Goal: Information Seeking & Learning: Learn about a topic

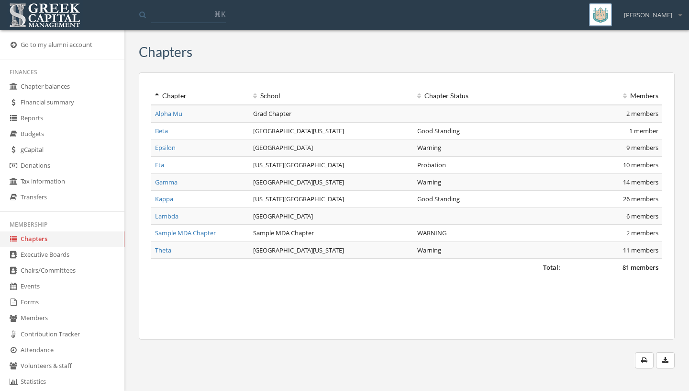
click at [51, 301] on link "Forms" at bounding box center [62, 302] width 124 height 16
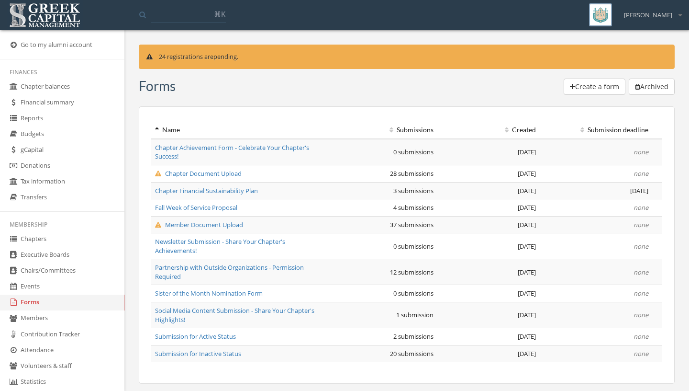
click at [47, 293] on link "Events" at bounding box center [62, 287] width 124 height 16
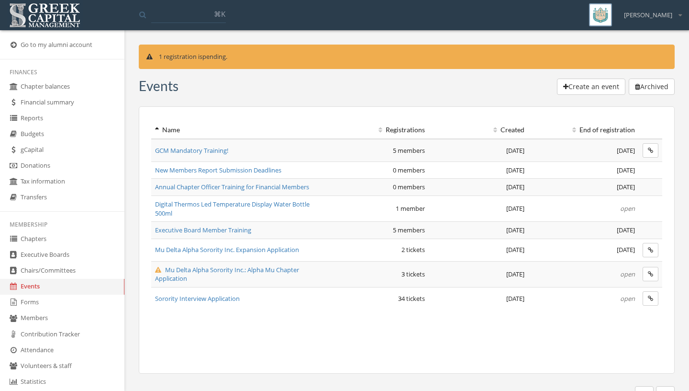
click at [163, 217] on span "Digital Thermos Led Temperature Display Water Bottle 500ml" at bounding box center [232, 209] width 155 height 18
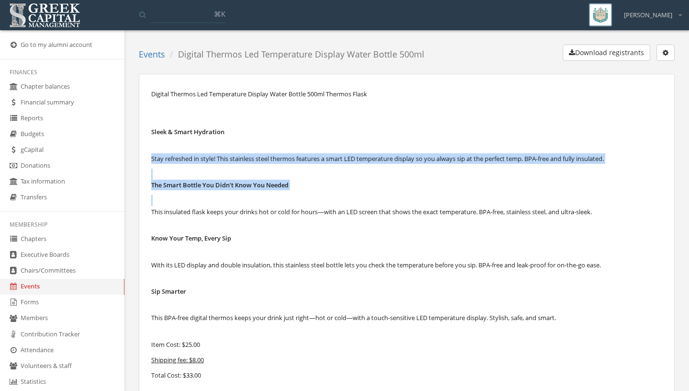
drag, startPoint x: 151, startPoint y: 159, endPoint x: 239, endPoint y: 225, distance: 110.4
click at [239, 225] on div "Digital Thermos Led Temperature Display Water Bottle 500ml Thermos Flask Sleek …" at bounding box center [407, 280] width 536 height 412
copy div "Stay refreshed in style! This stainless steel thermos features a smart LED temp…"
click at [486, 185] on p "The Smart Bottle You Didn’t Know You Needed" at bounding box center [406, 185] width 511 height 11
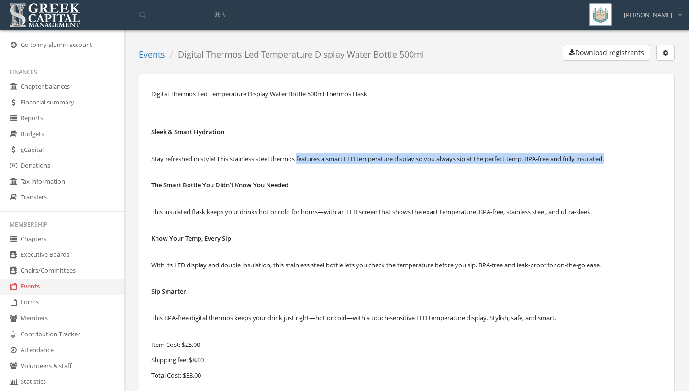
drag, startPoint x: 624, startPoint y: 164, endPoint x: 302, endPoint y: 157, distance: 321.8
click at [302, 157] on p "Stay refreshed in style! This stainless steel thermos features a smart LED temp…" at bounding box center [406, 158] width 511 height 11
copy p "eatures a smart LED temperature display so you always sip at the perfect temp. …"
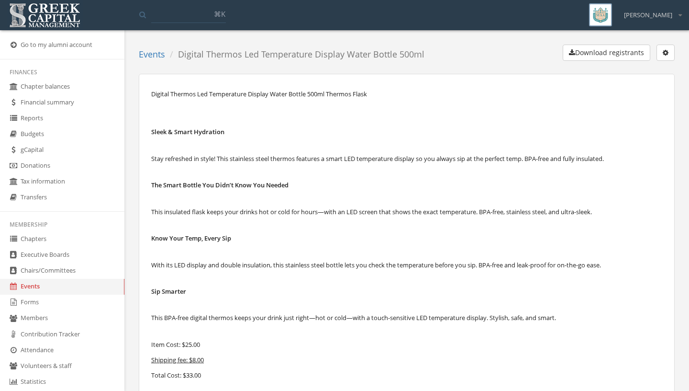
click at [233, 162] on p "Stay refreshed in style! This stainless steel thermos features a smart LED temp…" at bounding box center [406, 158] width 511 height 11
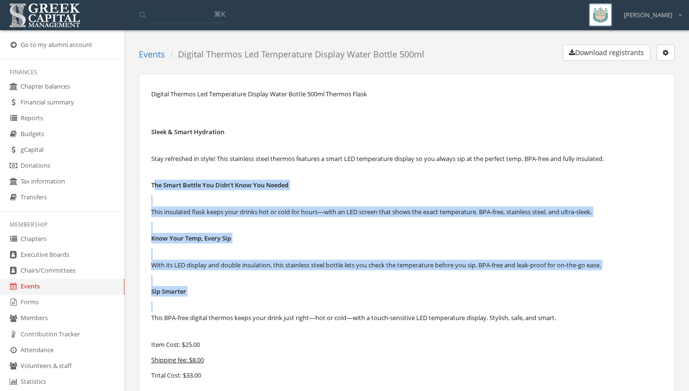
drag, startPoint x: 154, startPoint y: 185, endPoint x: 545, endPoint y: 327, distance: 416.0
click at [545, 327] on div "Digital Thermos Led Temperature Display Water Bottle 500ml Thermos Flask Sleek …" at bounding box center [406, 279] width 511 height 380
copy div "he Smart Bottle You Didn’t Know You Needed This insulated flask keeps your drin…"
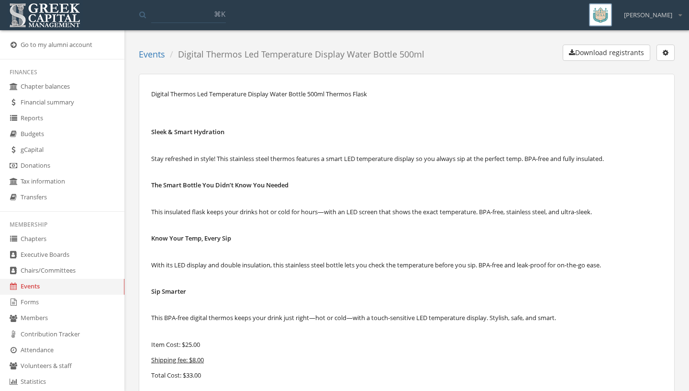
click at [580, 349] on p "Item Cost: $25.00" at bounding box center [406, 344] width 511 height 11
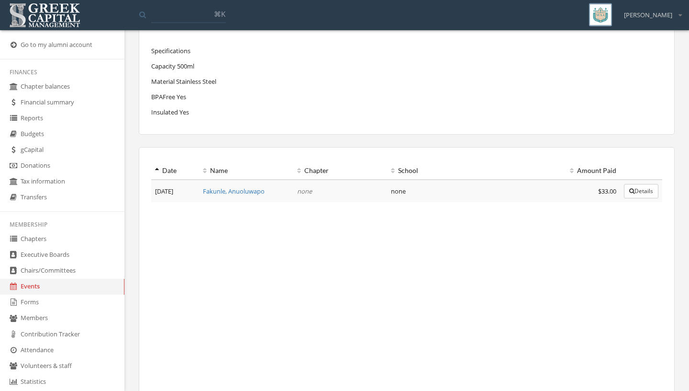
scroll to position [368, 0]
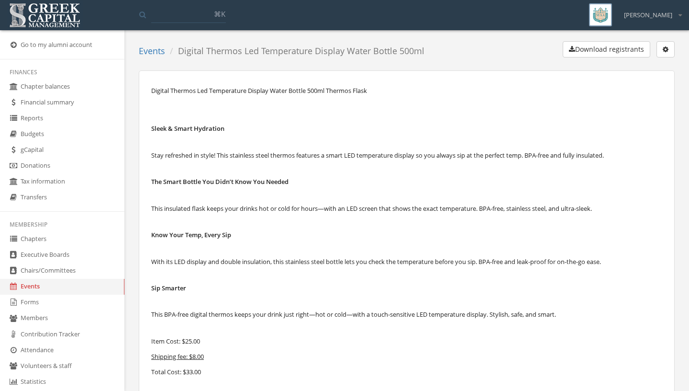
scroll to position [0, 0]
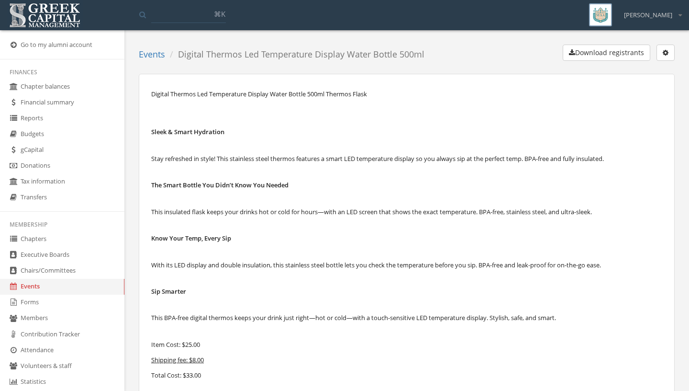
drag, startPoint x: 429, startPoint y: 54, endPoint x: 181, endPoint y: 56, distance: 248.5
click at [181, 56] on ol "Events Digital Thermos Led Temperature Display Water Bottle 500ml" at bounding box center [285, 55] width 293 height 20
copy li "Digital Thermos Led Temperature Display Water Bottle 500ml"
